Goal: Transaction & Acquisition: Purchase product/service

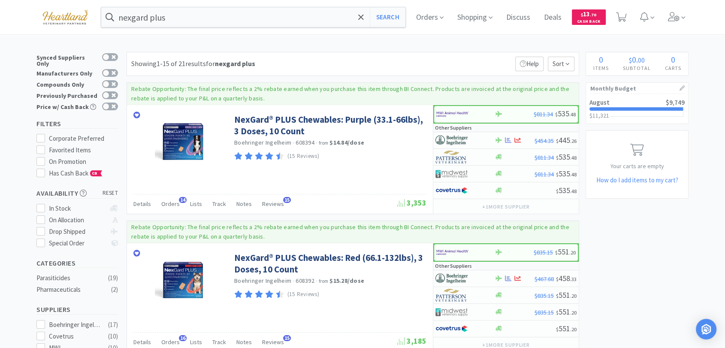
click at [221, 17] on input "nexgard plus" at bounding box center [253, 17] width 304 height 20
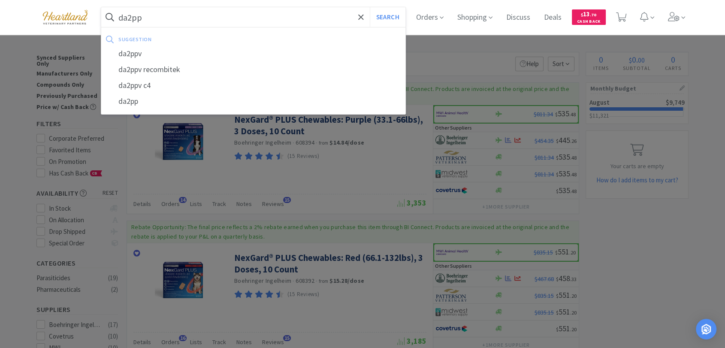
click at [370, 7] on button "Search" at bounding box center [388, 17] width 36 height 20
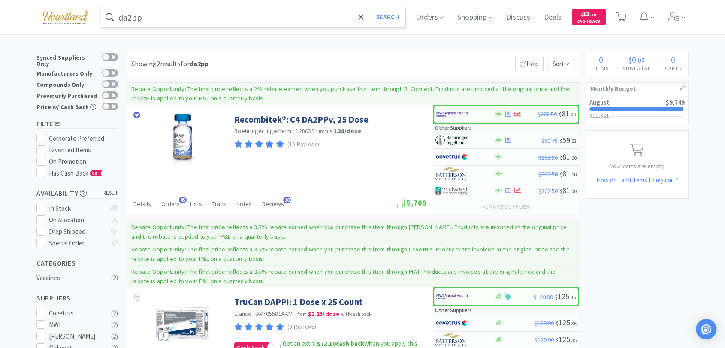
click at [173, 18] on input "da2pp" at bounding box center [253, 17] width 304 height 20
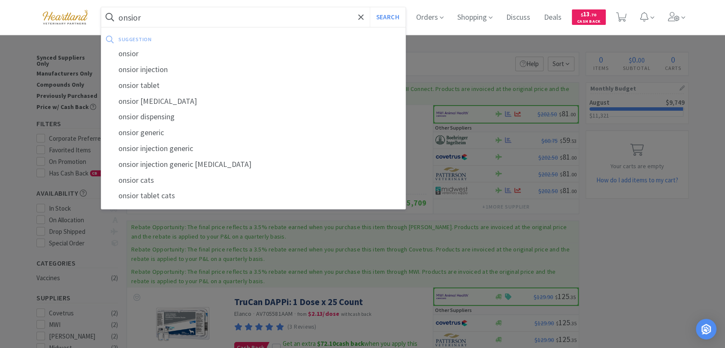
type input "onsior"
click at [370, 7] on button "Search" at bounding box center [388, 17] width 36 height 20
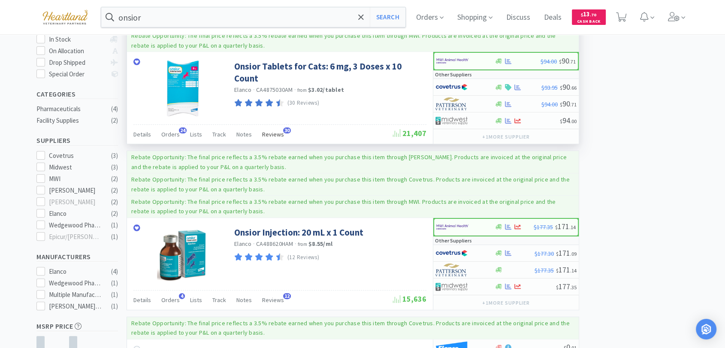
scroll to position [190, 0]
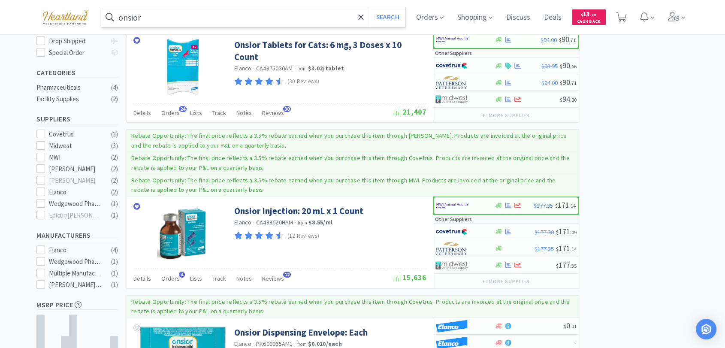
click at [203, 19] on input "onsior" at bounding box center [253, 17] width 304 height 20
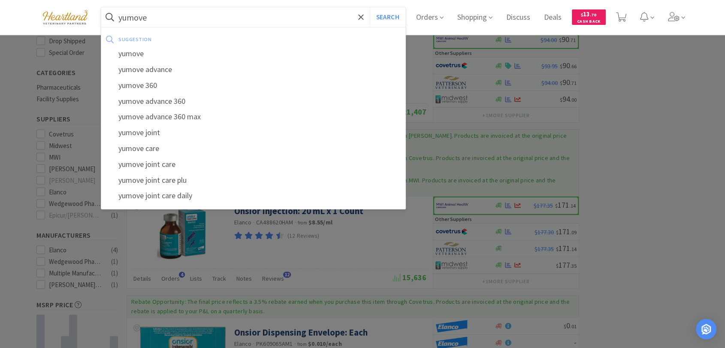
type input "yumove"
click at [370, 7] on button "Search" at bounding box center [388, 17] width 36 height 20
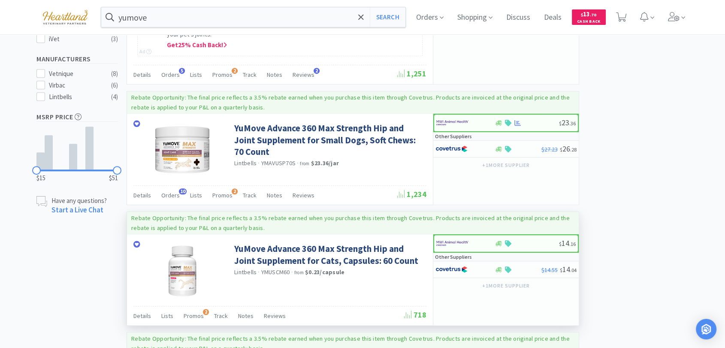
scroll to position [429, 0]
